Goal: Task Accomplishment & Management: Complete application form

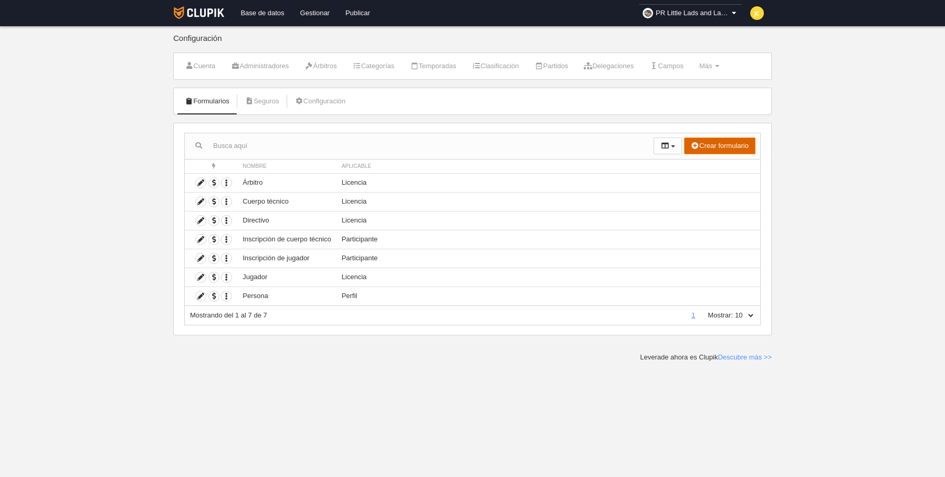
click at [709, 144] on button "Crear formulario" at bounding box center [719, 146] width 71 height 17
click at [701, 166] on span "Perfil" at bounding box center [695, 167] width 24 height 8
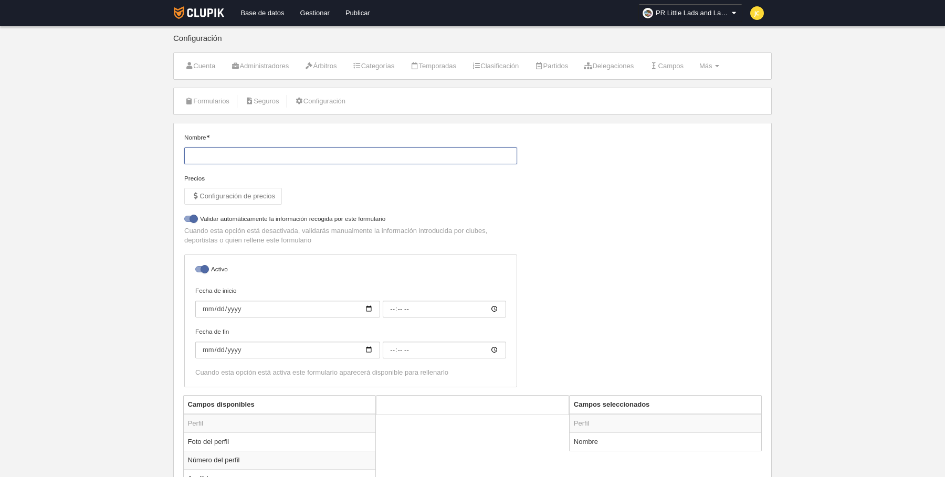
click at [284, 160] on input "Nombre" at bounding box center [350, 156] width 333 height 17
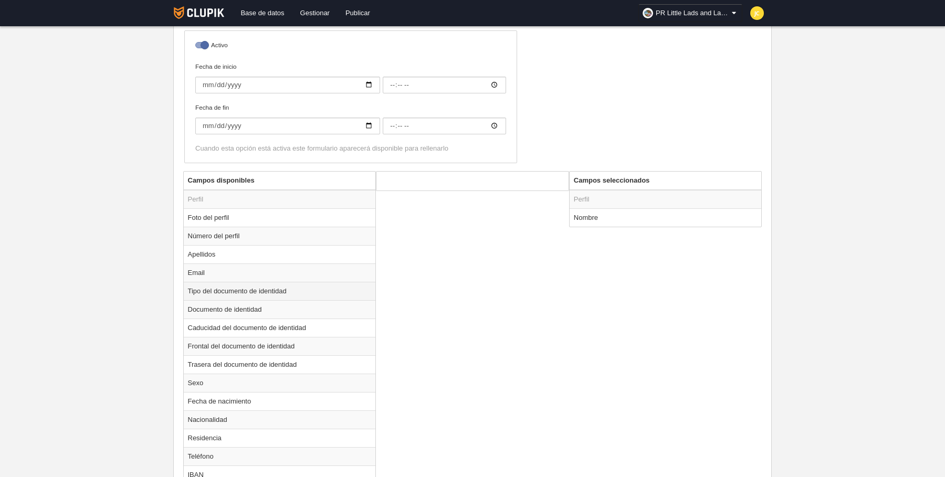
scroll to position [229, 0]
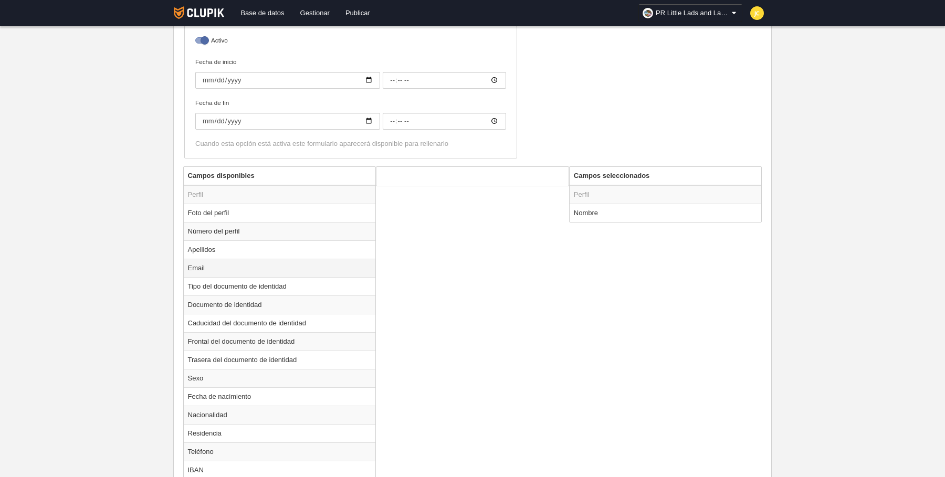
type input "Cancha"
click at [237, 267] on td "Email" at bounding box center [280, 268] width 192 height 18
radio input "true"
click at [412, 197] on label "Obligatorio" at bounding box center [472, 199] width 171 height 9
click at [394, 197] on input "Obligatorio" at bounding box center [390, 200] width 7 height 7
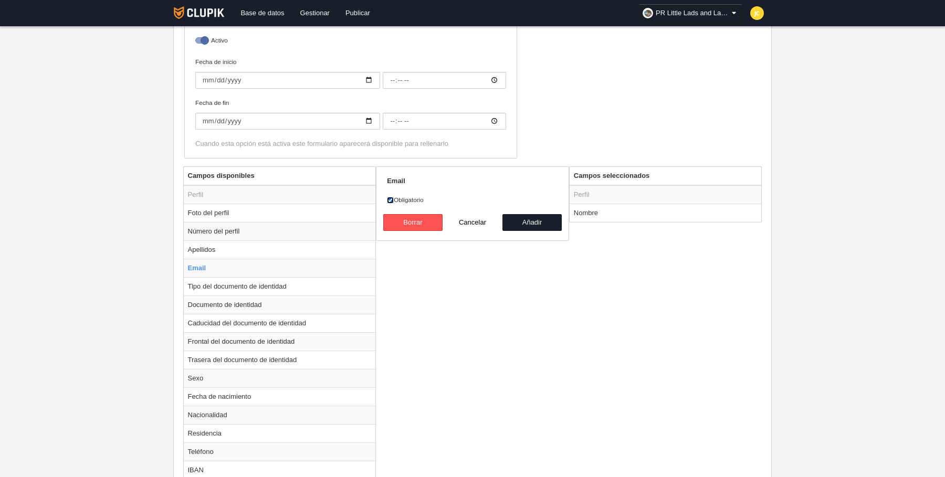
checkbox input "false"
drag, startPoint x: 539, startPoint y: 218, endPoint x: 554, endPoint y: 231, distance: 19.4
click at [539, 218] on button "Añadir" at bounding box center [533, 222] width 60 height 17
radio input "false"
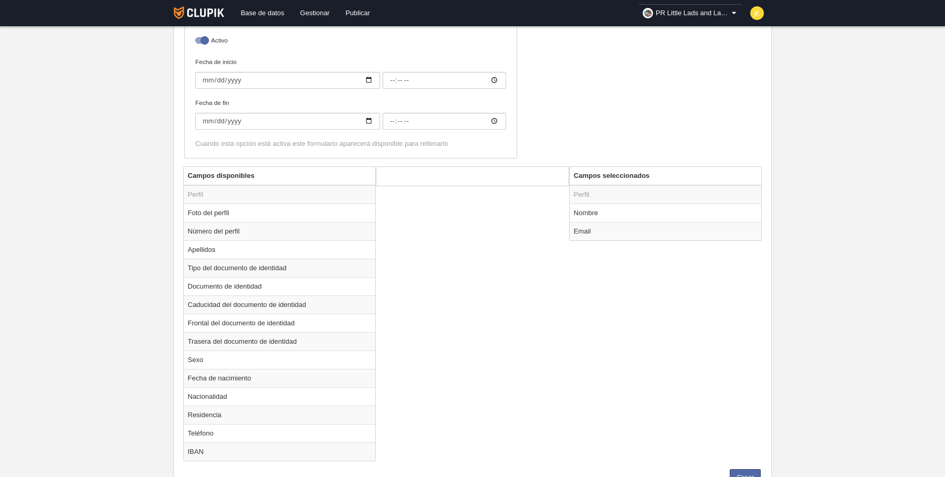
scroll to position [268, 0]
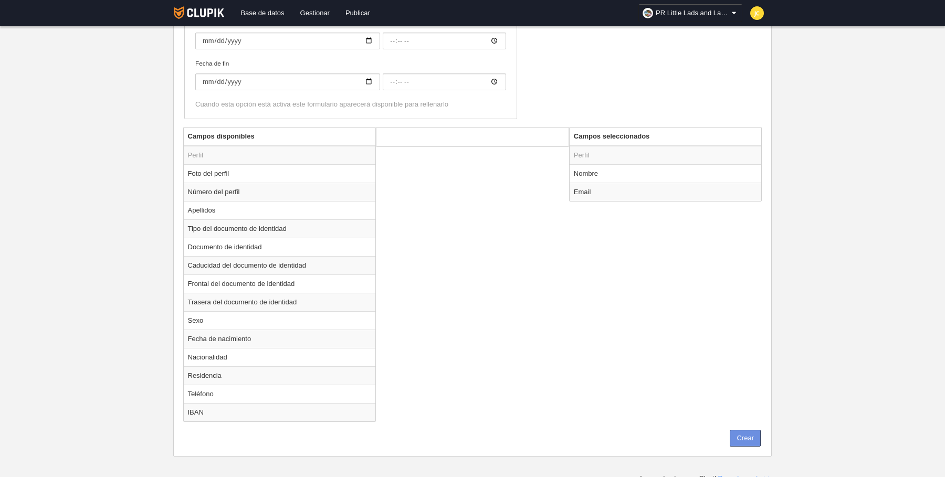
click at [746, 435] on button "Crear" at bounding box center [745, 438] width 31 height 17
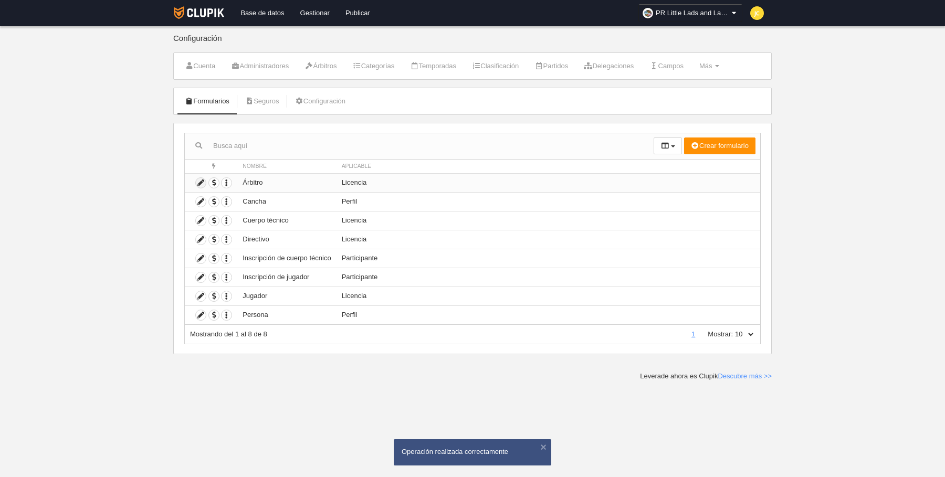
click at [201, 180] on icon at bounding box center [201, 183] width 10 height 10
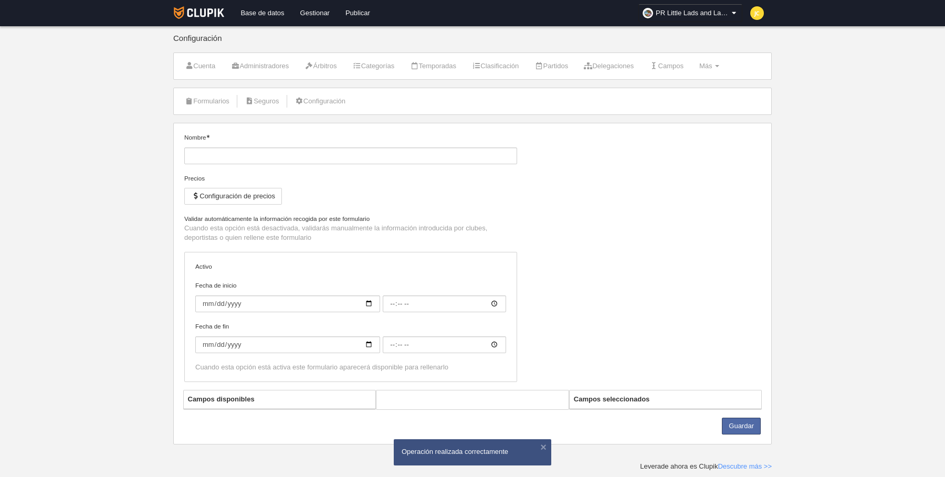
type input "Árbitro"
checkbox input "true"
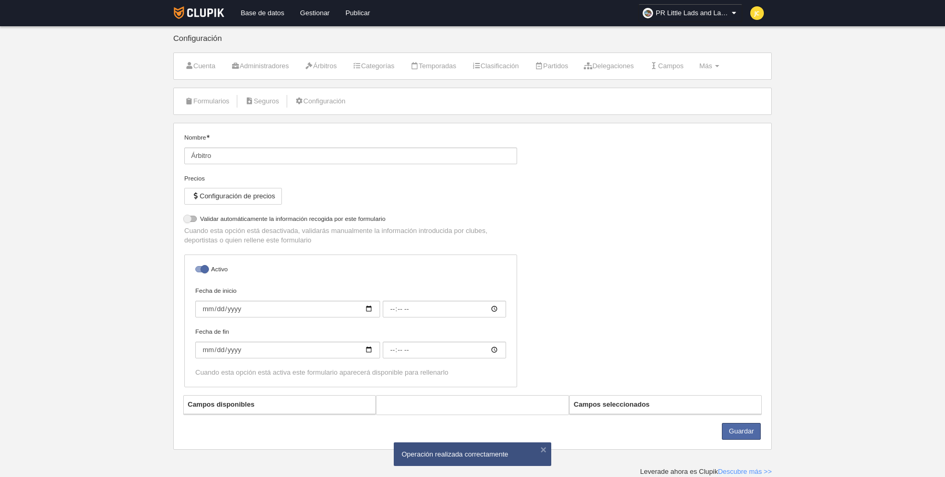
select select "selected"
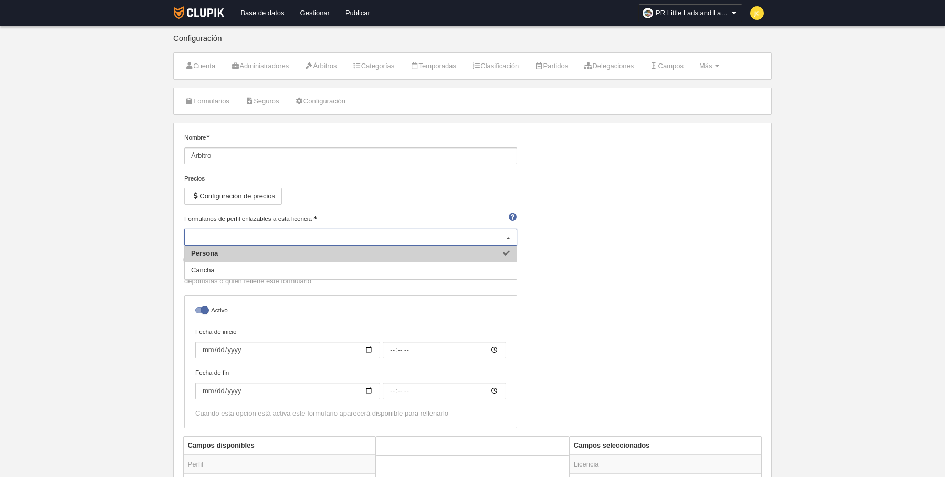
click at [311, 234] on div "Persona" at bounding box center [350, 237] width 333 height 17
click at [231, 267] on span "Cancha" at bounding box center [351, 271] width 332 height 17
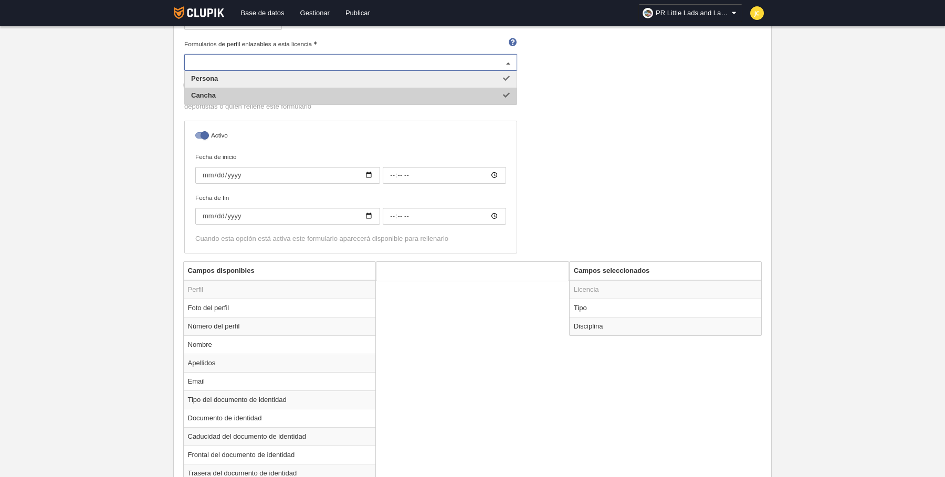
scroll to position [173, 0]
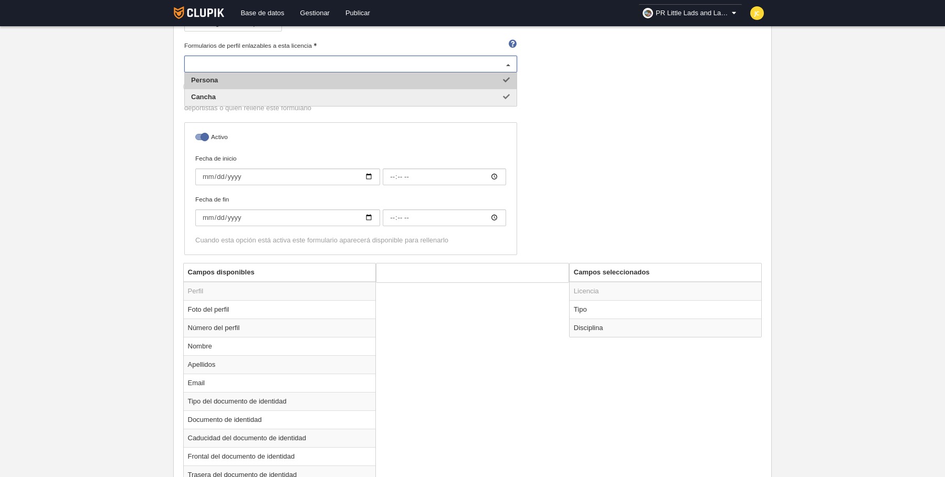
drag, startPoint x: 497, startPoint y: 80, endPoint x: 504, endPoint y: 86, distance: 8.9
click at [497, 80] on span "Persona" at bounding box center [351, 80] width 332 height 17
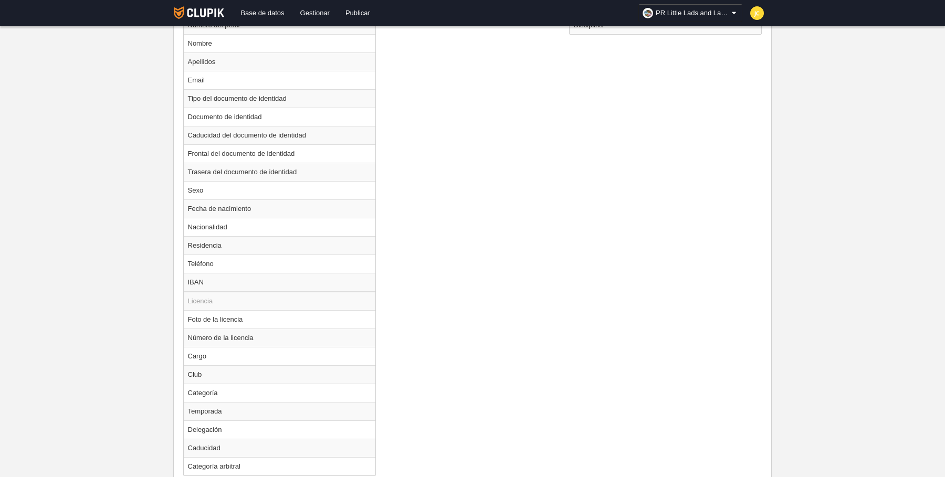
scroll to position [528, 0]
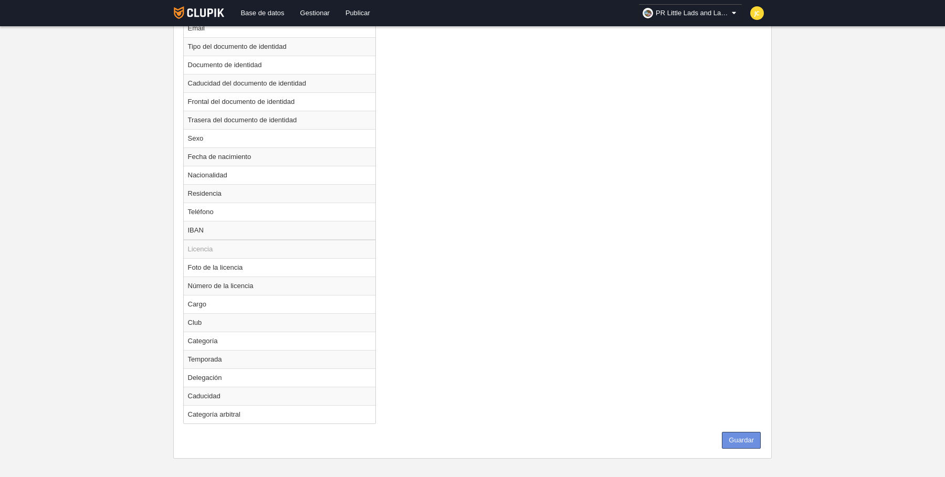
drag, startPoint x: 735, startPoint y: 431, endPoint x: 611, endPoint y: 363, distance: 141.5
click at [734, 432] on button "Guardar" at bounding box center [741, 440] width 39 height 17
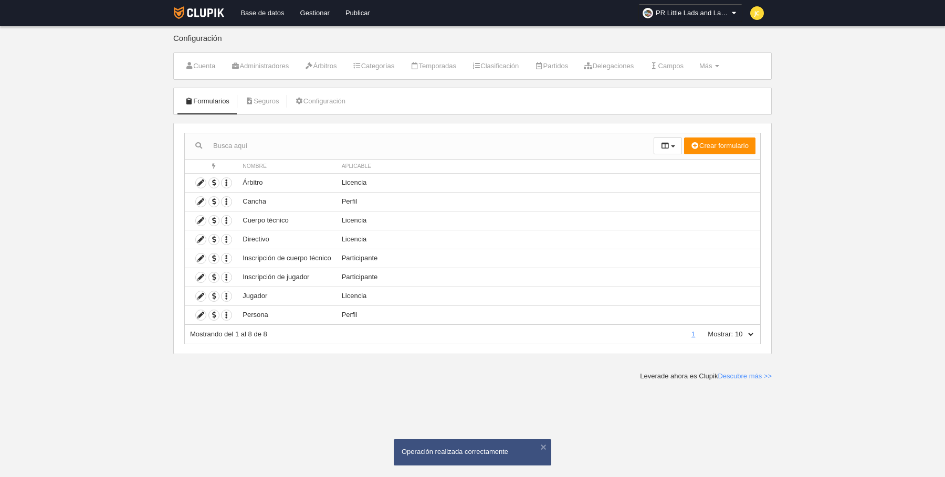
click at [272, 11] on link "Base de datos" at bounding box center [262, 13] width 59 height 26
